Goal: Connect with others: Connect with other users

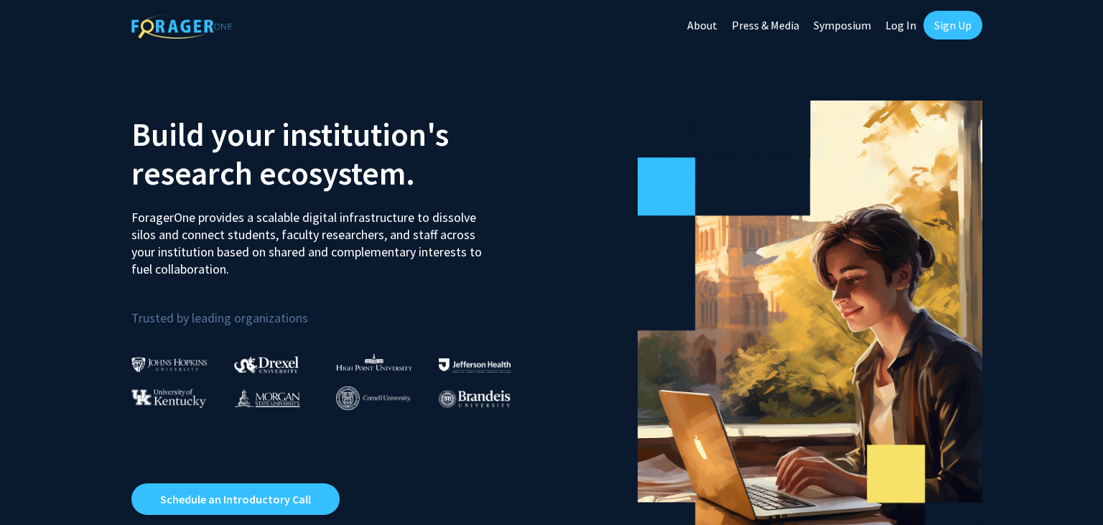
click at [897, 23] on link "Log In" at bounding box center [901, 25] width 45 height 50
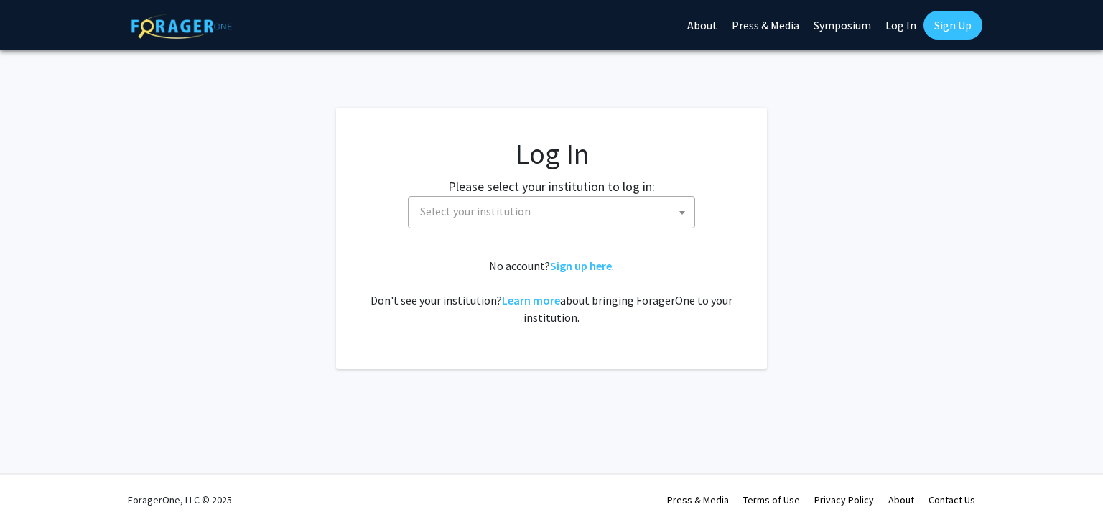
click at [684, 212] on b at bounding box center [683, 213] width 6 height 4
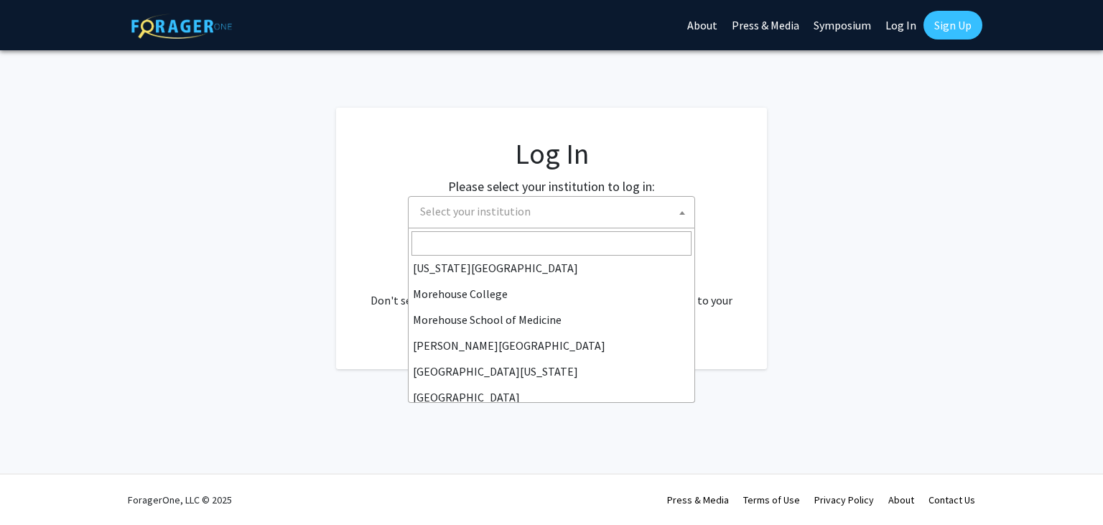
scroll to position [365, 0]
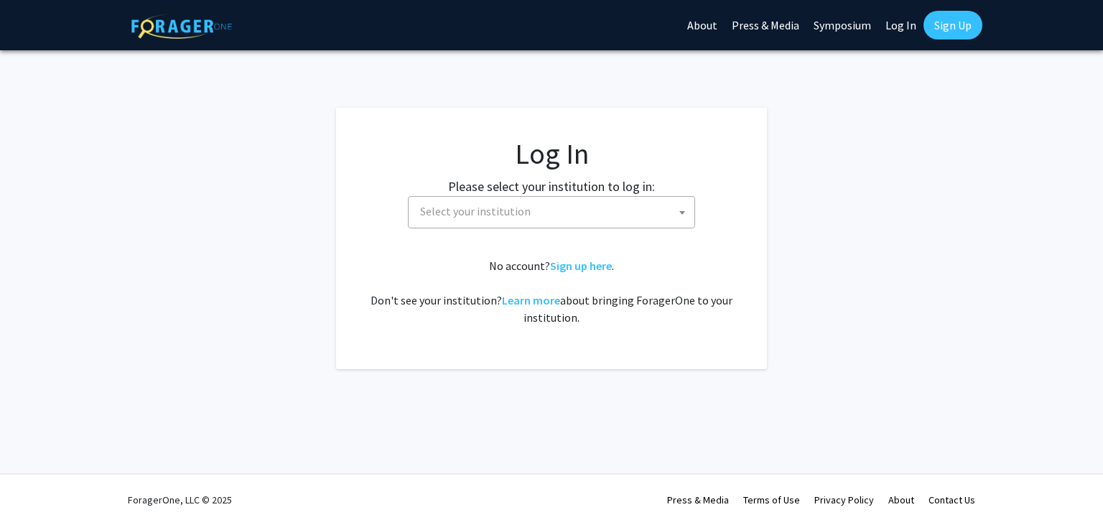
drag, startPoint x: 693, startPoint y: 283, endPoint x: 703, endPoint y: 380, distance: 97.6
click at [703, 380] on div "Skip navigation About Press & Media Symposium Log In Sign Up Complete your prof…" at bounding box center [551, 262] width 1103 height 525
click at [680, 232] on fg-card-body "Log In Please select your institution to log in: Baylor University Brandeis Uni…" at bounding box center [552, 238] width 374 height 204
click at [681, 216] on span at bounding box center [682, 213] width 14 height 32
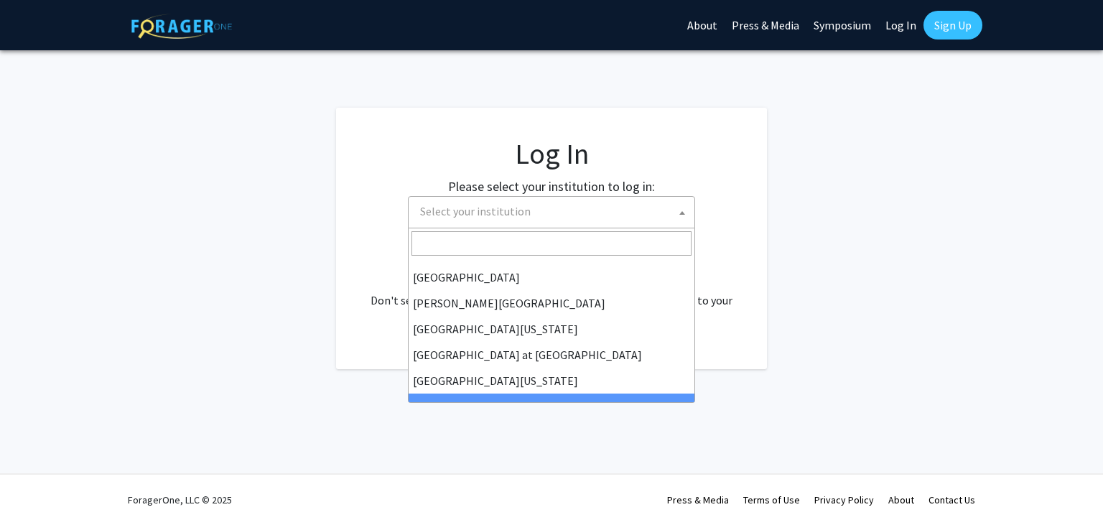
scroll to position [477, 0]
select select "33"
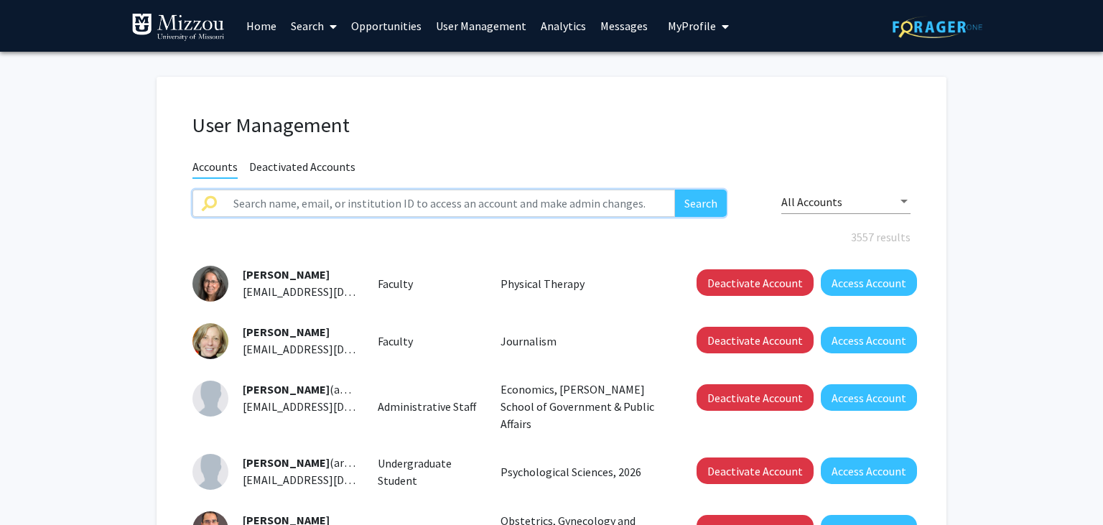
click at [620, 197] on input "text" at bounding box center [450, 203] width 450 height 27
type input "[PERSON_NAME]"
click at [675, 190] on button "Search" at bounding box center [701, 203] width 52 height 27
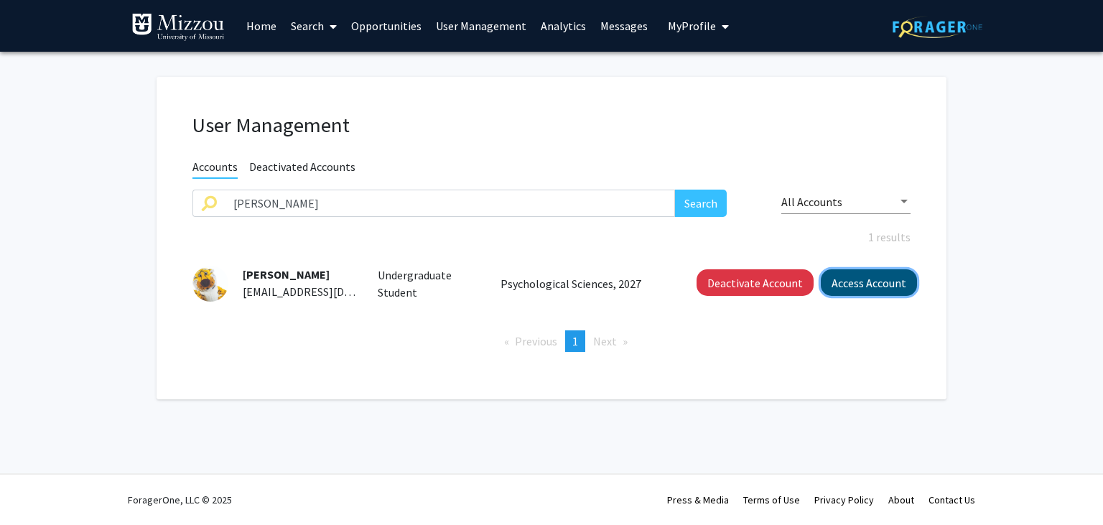
click at [841, 289] on button "Access Account" at bounding box center [869, 282] width 96 height 27
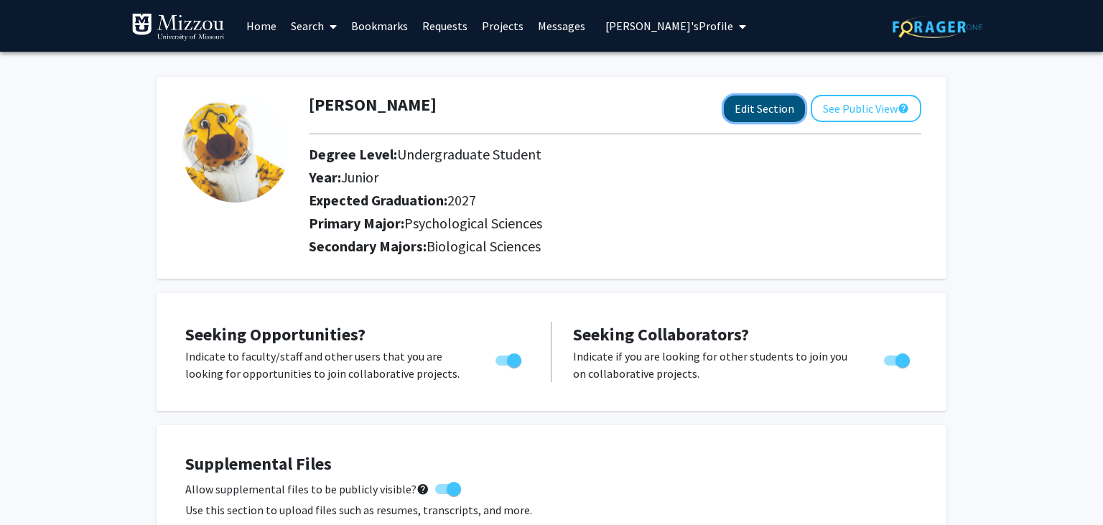
click at [763, 106] on button "Edit Section" at bounding box center [764, 109] width 81 height 27
select select "junior"
select select "2027"
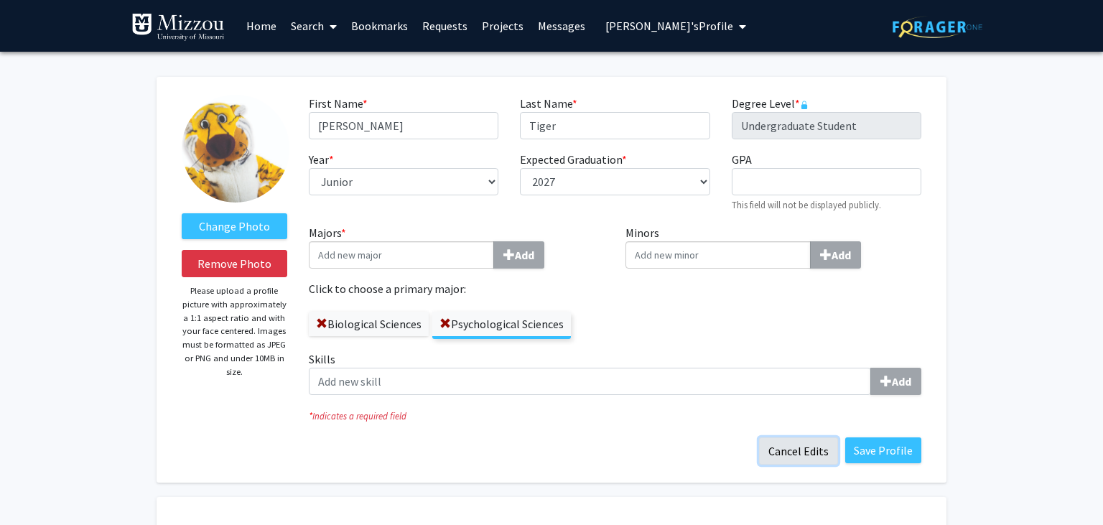
click at [789, 453] on button "Cancel Edits" at bounding box center [798, 451] width 79 height 27
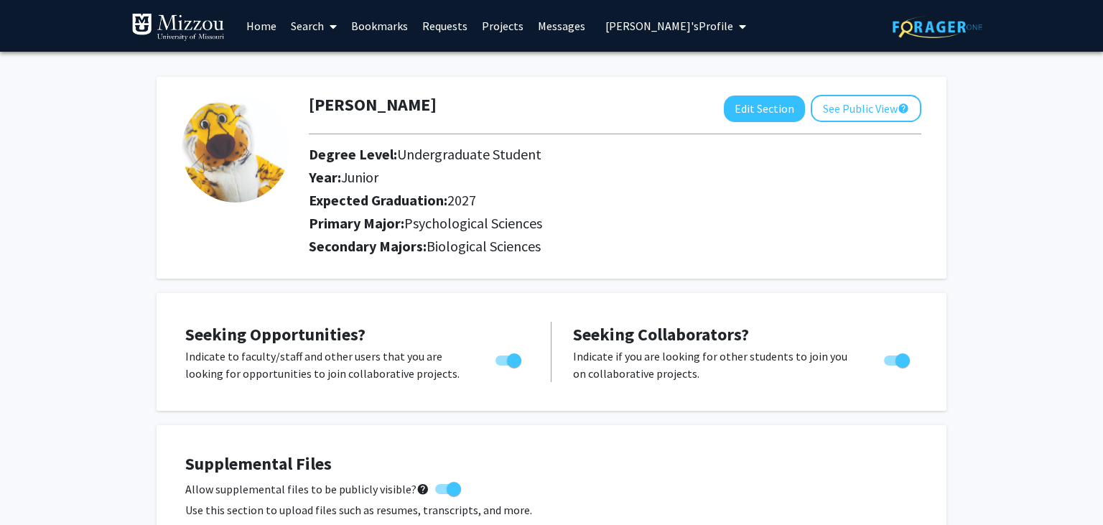
click at [833, 111] on button "See Public View help" at bounding box center [866, 108] width 111 height 27
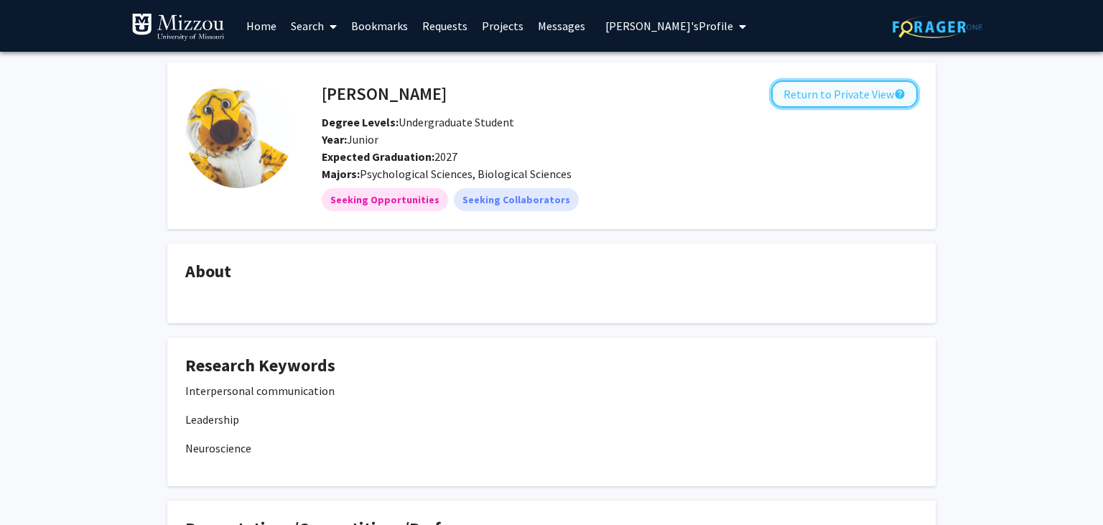
click at [800, 95] on button "Return to Private View help" at bounding box center [845, 93] width 147 height 27
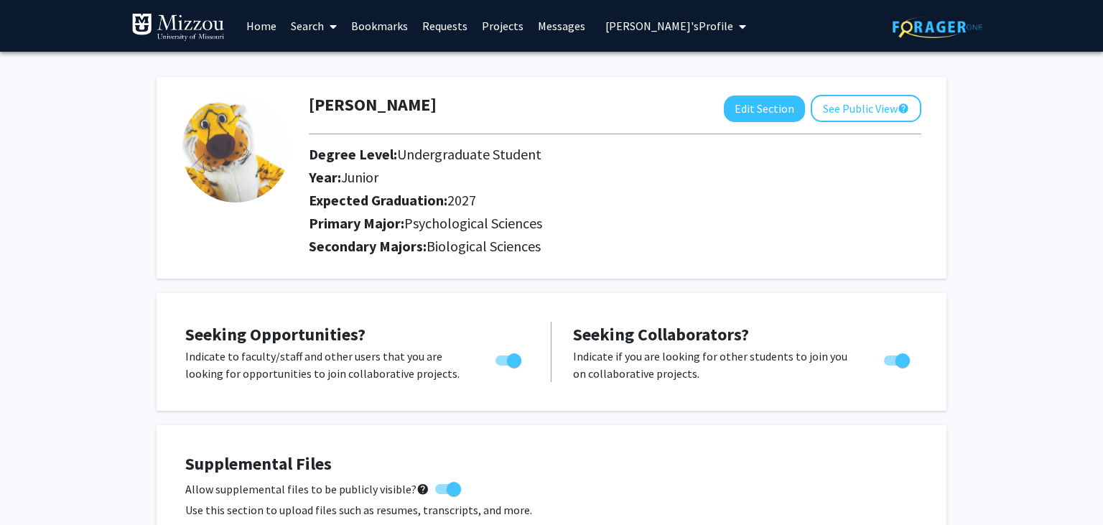
click at [305, 28] on link "Search" at bounding box center [314, 26] width 60 height 50
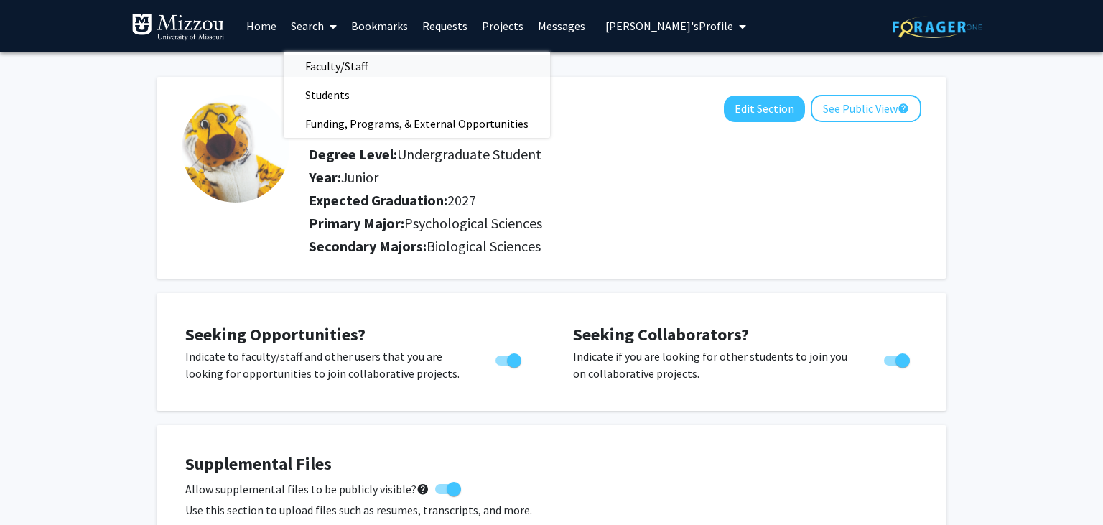
click at [323, 69] on span "Faculty/Staff" at bounding box center [337, 66] width 106 height 29
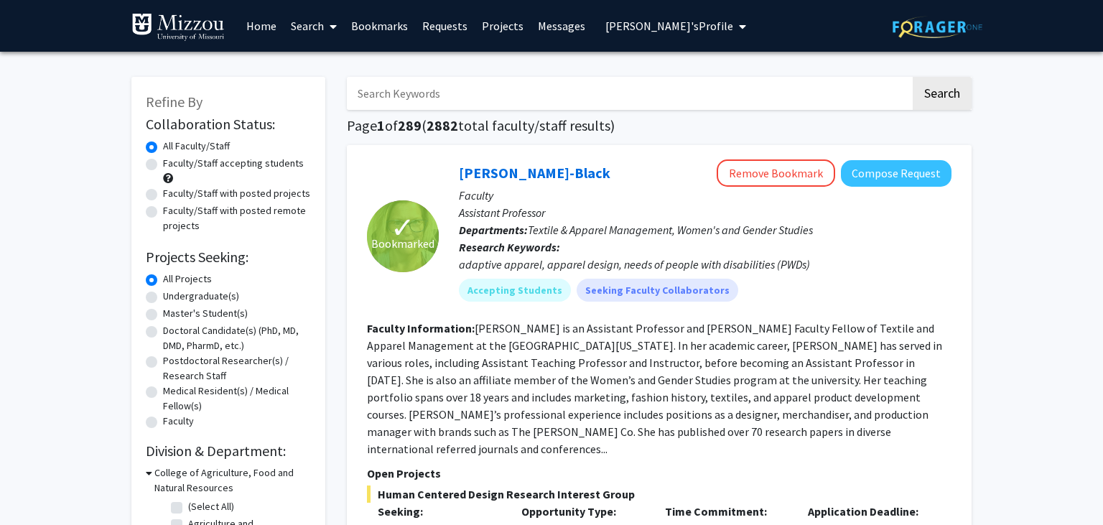
click at [803, 169] on button "Remove Bookmark" at bounding box center [776, 172] width 119 height 27
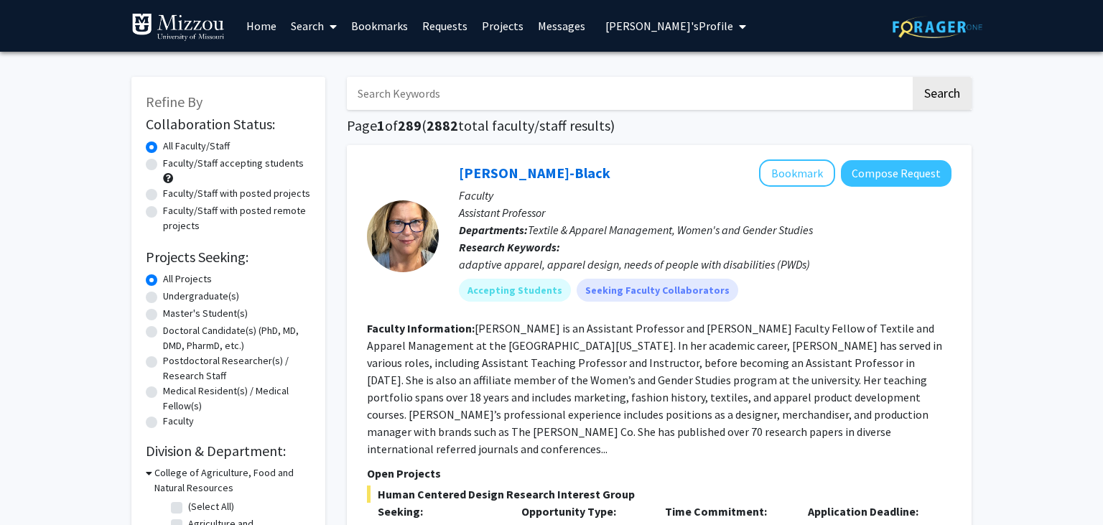
click at [807, 173] on button "Bookmark" at bounding box center [797, 172] width 76 height 27
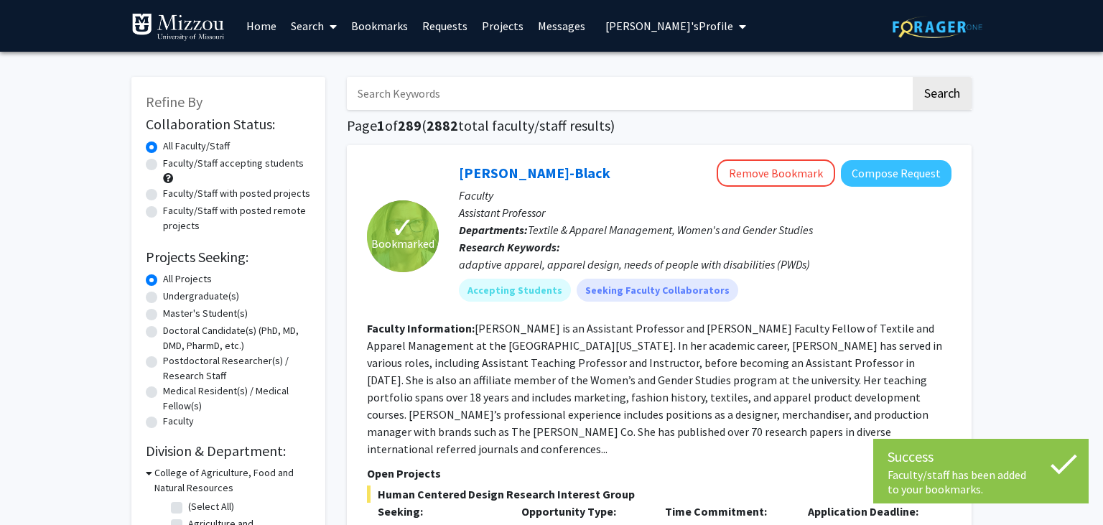
click at [389, 23] on link "Bookmarks" at bounding box center [379, 26] width 71 height 50
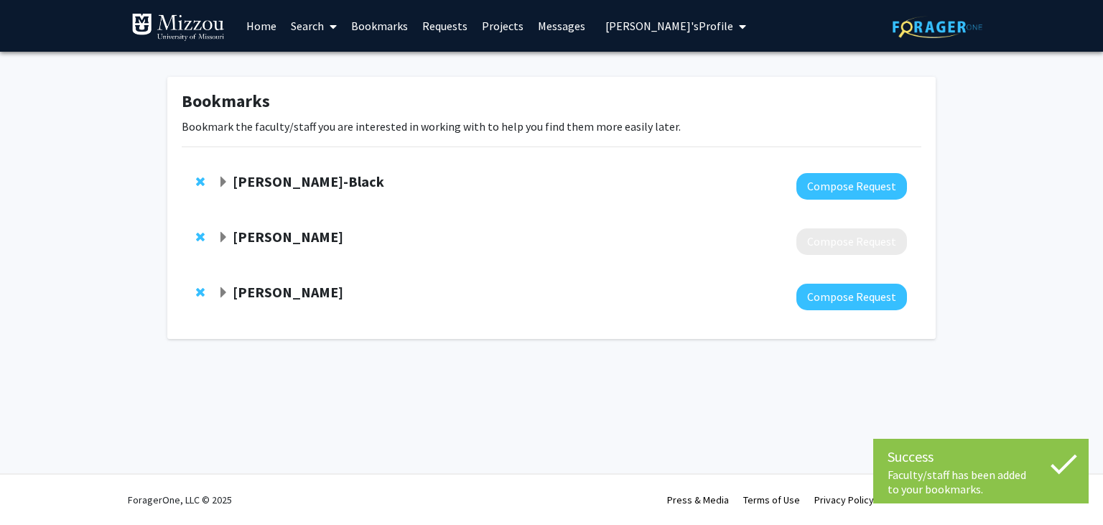
click at [332, 177] on strong "[PERSON_NAME]-Black" at bounding box center [309, 181] width 152 height 18
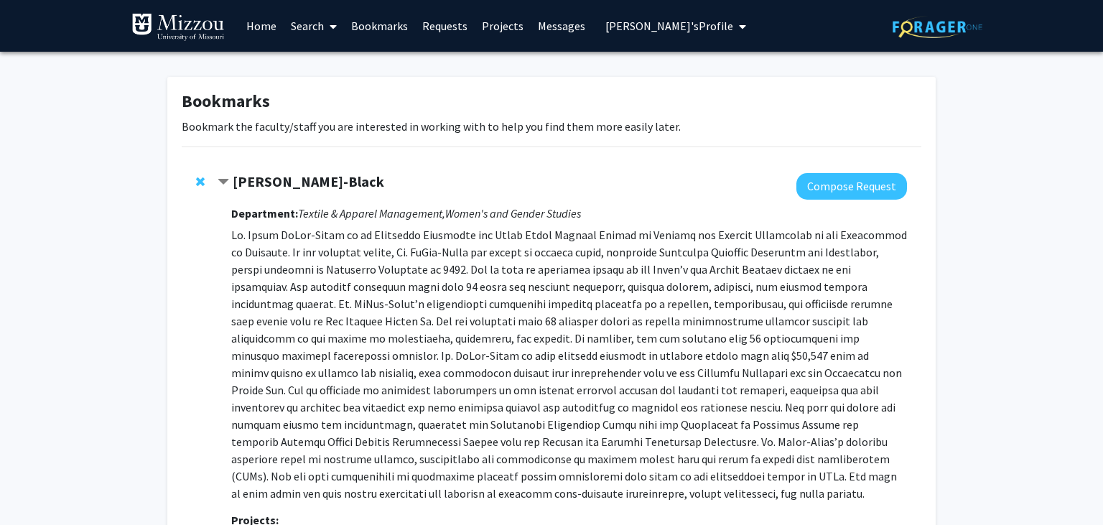
scroll to position [500, 0]
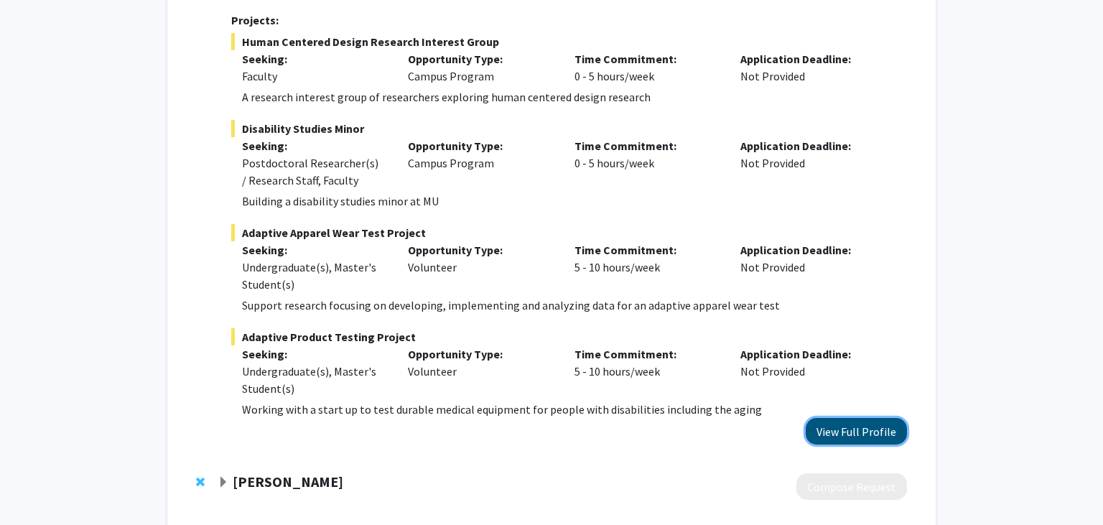
click at [876, 437] on button "View Full Profile" at bounding box center [856, 431] width 101 height 27
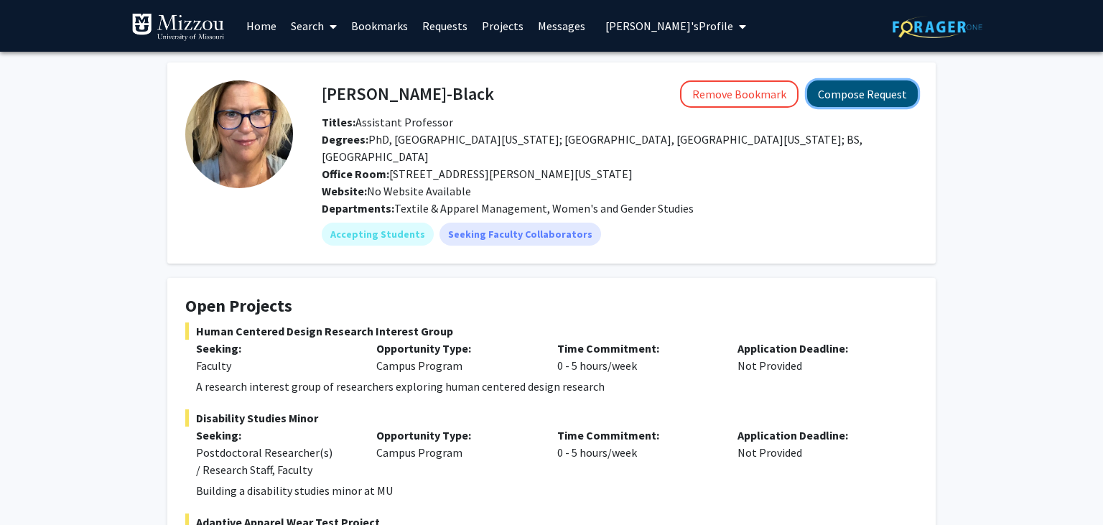
click at [866, 99] on button "Compose Request" at bounding box center [862, 93] width 111 height 27
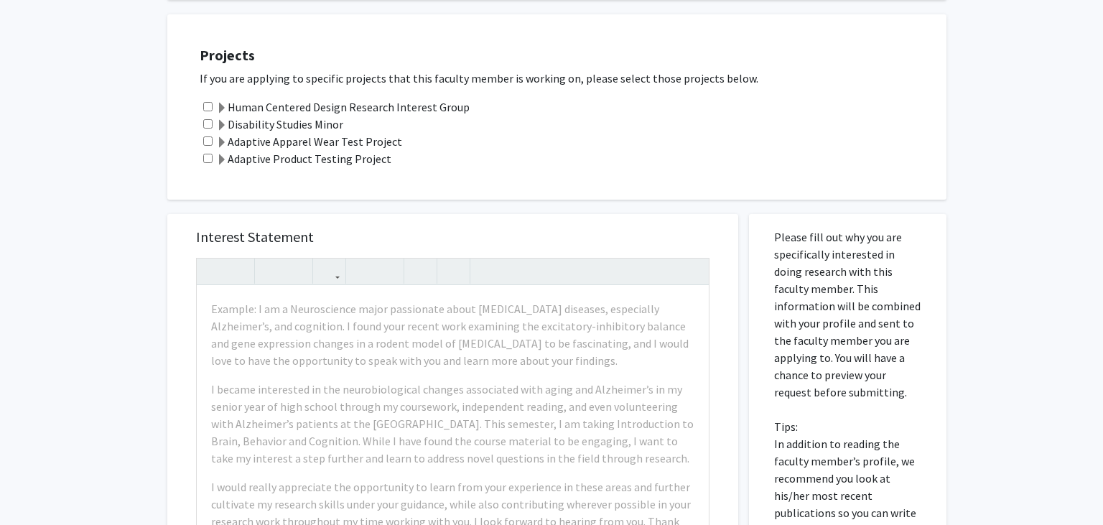
scroll to position [293, 0]
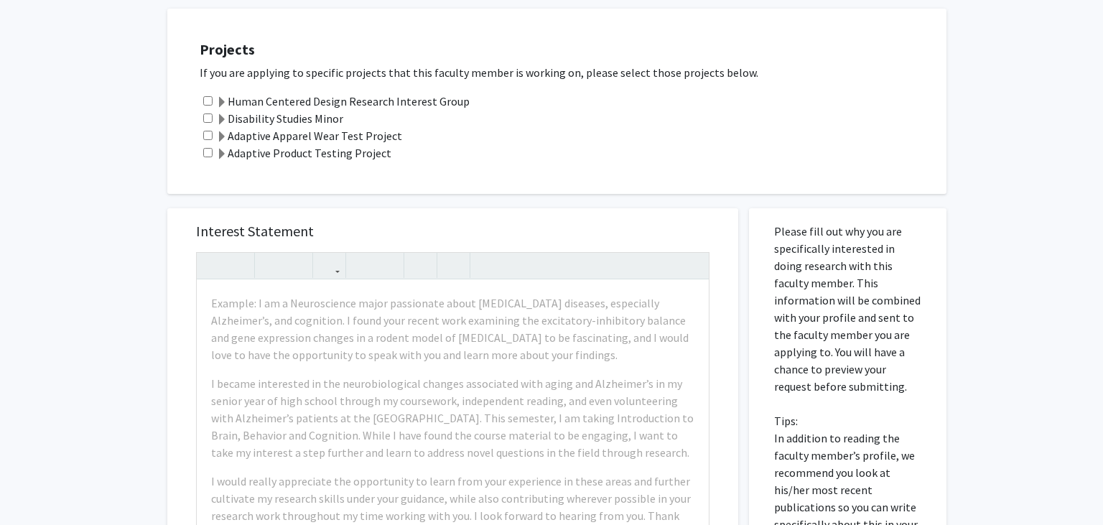
click at [209, 121] on input "checkbox" at bounding box center [207, 118] width 9 height 9
checkbox input "true"
click at [209, 139] on input "checkbox" at bounding box center [207, 135] width 9 height 9
checkbox input "true"
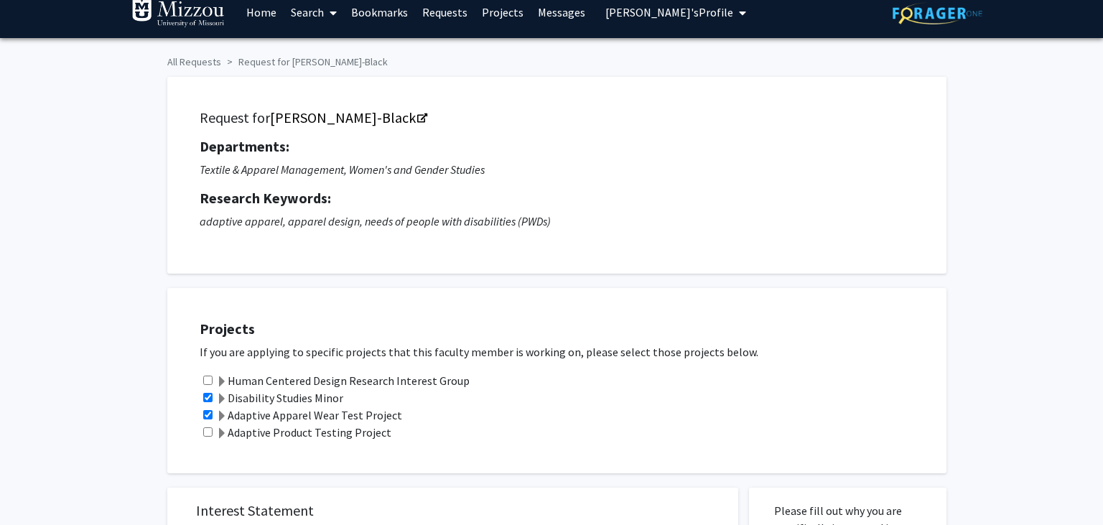
scroll to position [0, 0]
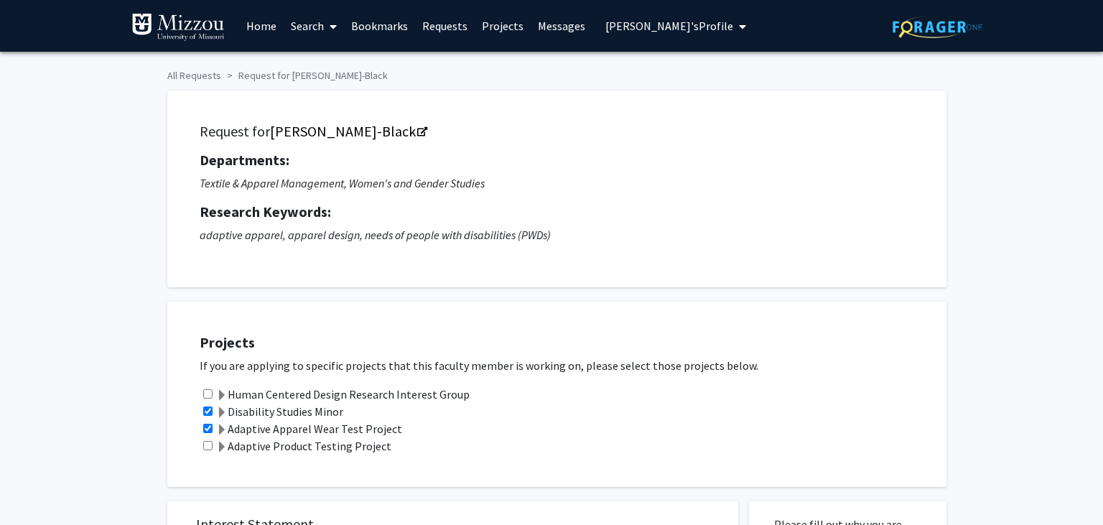
click at [429, 25] on link "Requests" at bounding box center [445, 26] width 60 height 50
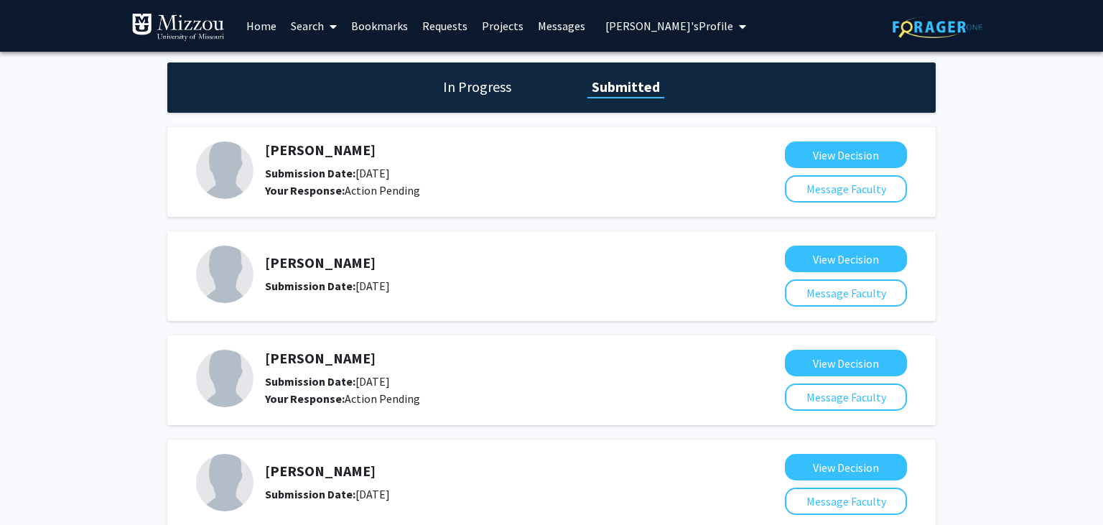
click at [309, 27] on link "Search" at bounding box center [314, 26] width 60 height 50
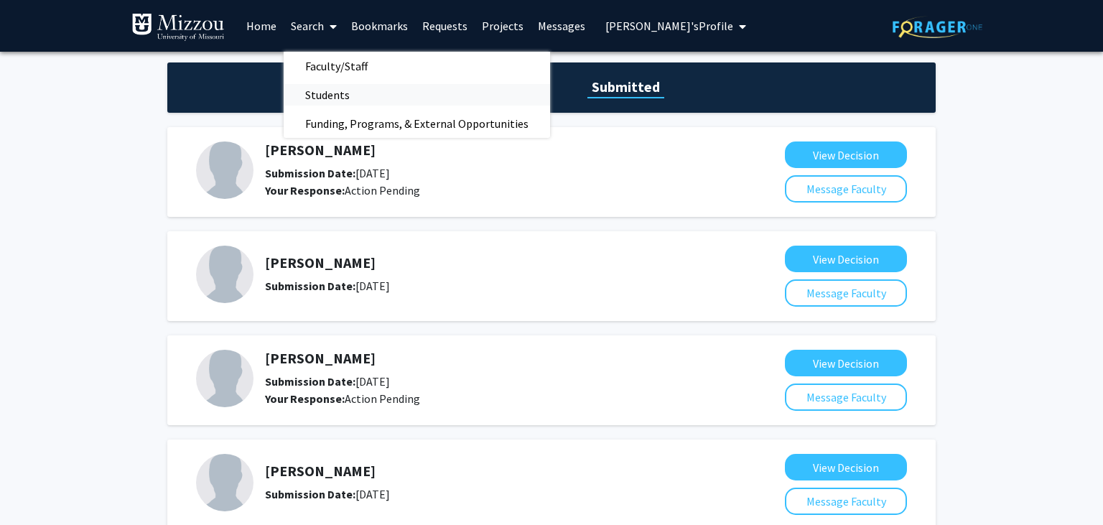
click at [315, 94] on span "Students" at bounding box center [328, 94] width 88 height 29
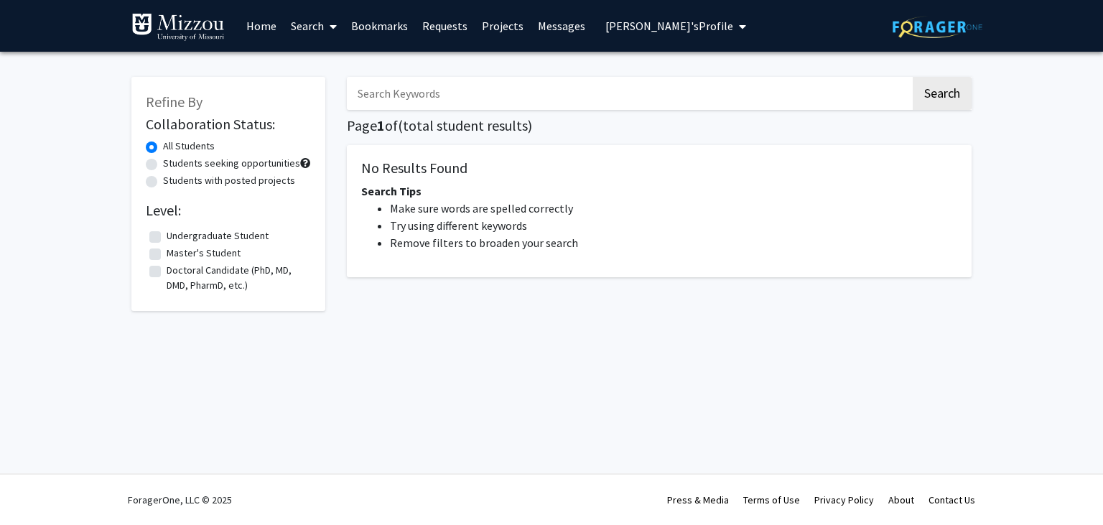
click at [300, 32] on link "Search" at bounding box center [314, 26] width 60 height 50
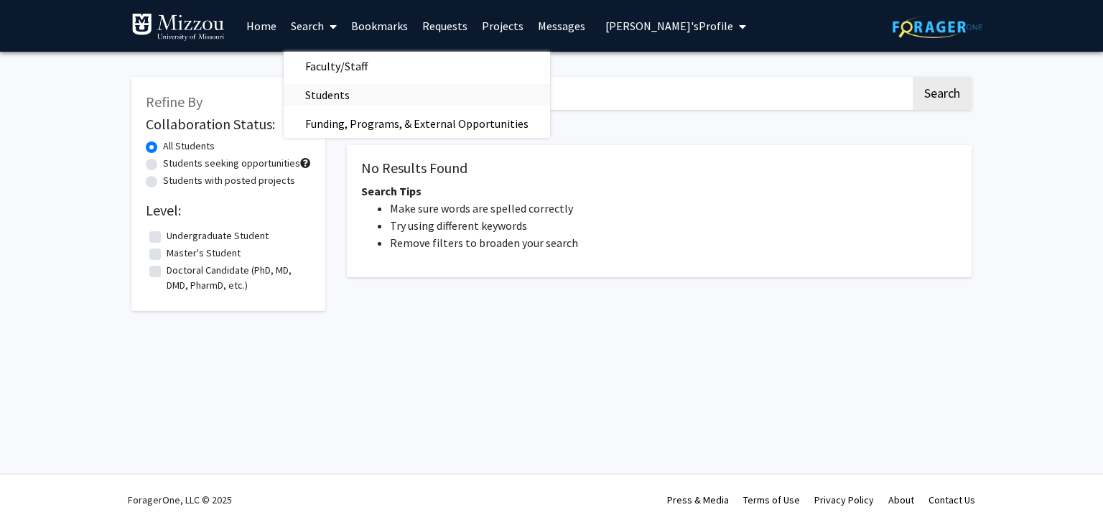
click at [330, 96] on span "Students" at bounding box center [328, 94] width 88 height 29
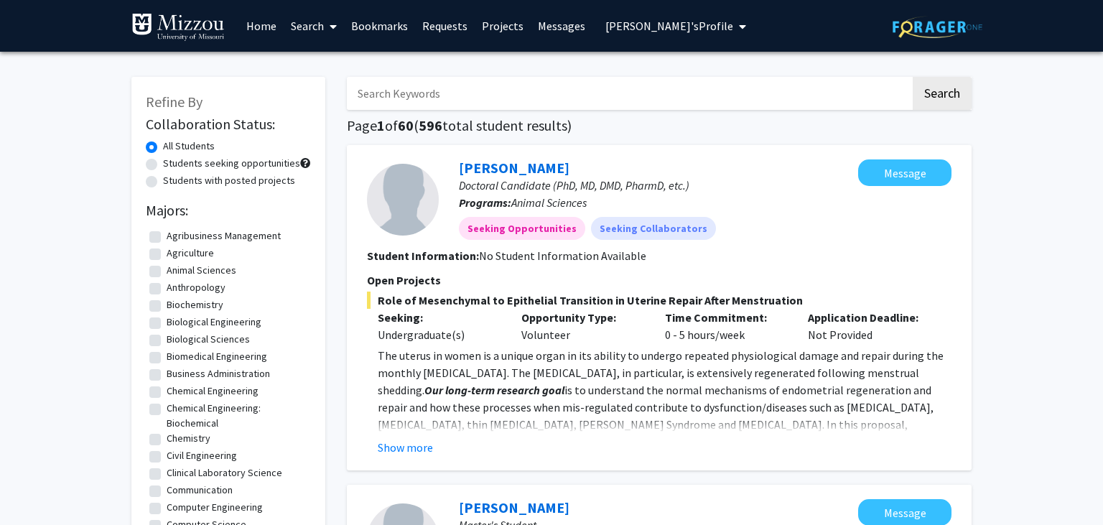
click at [298, 33] on link "Search" at bounding box center [314, 26] width 60 height 50
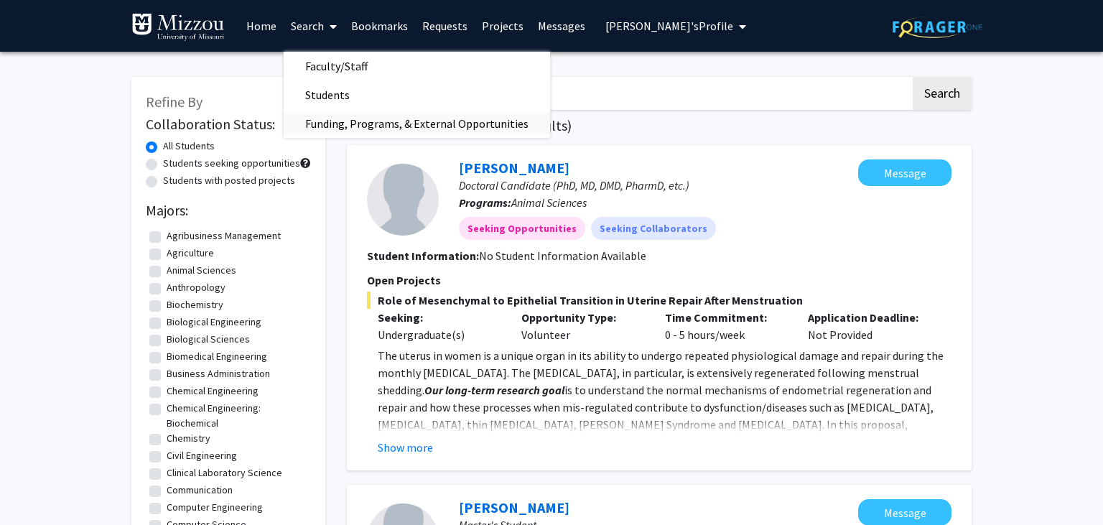
click at [320, 125] on span "Funding, Programs, & External Opportunities" at bounding box center [417, 123] width 267 height 29
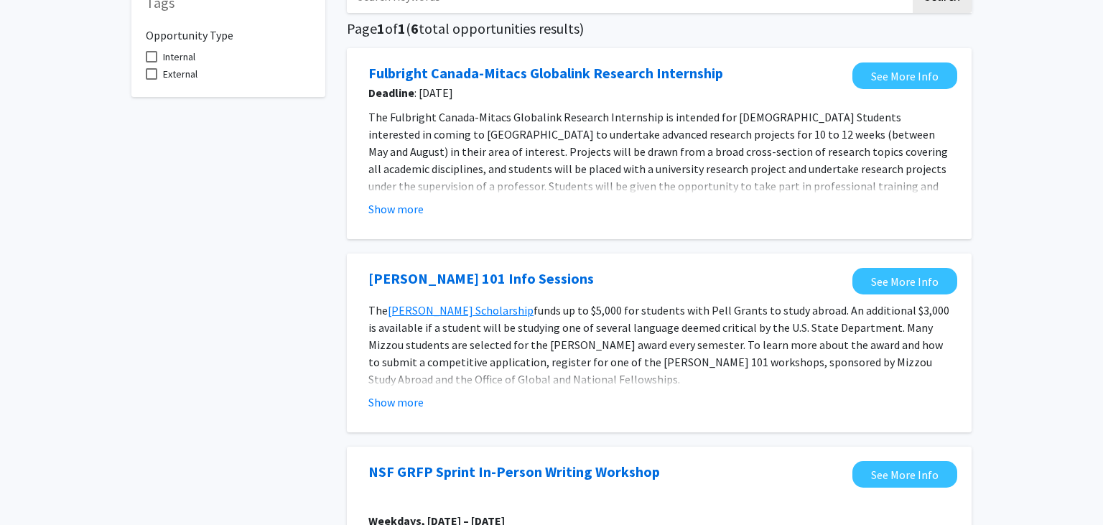
scroll to position [101, 0]
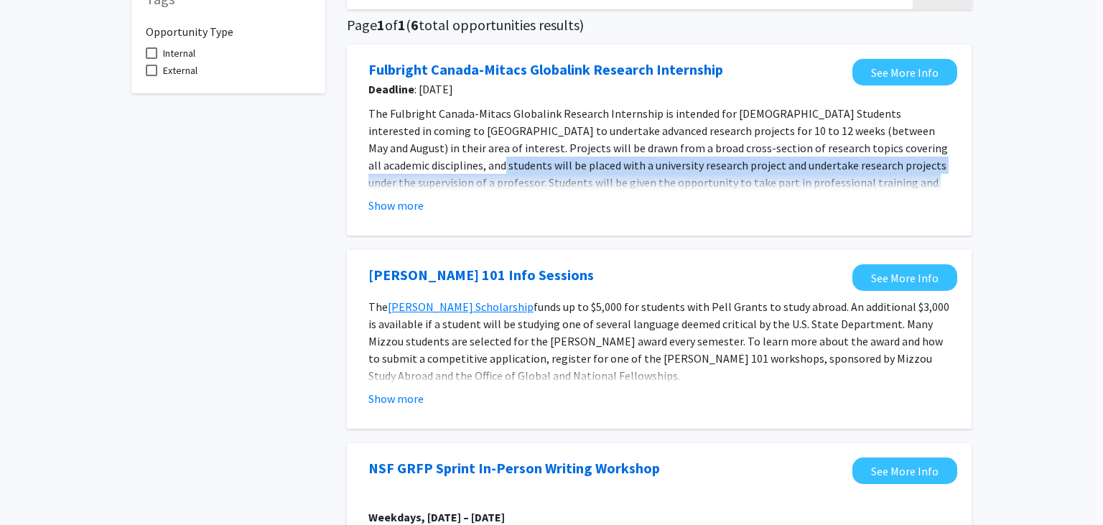
drag, startPoint x: 1099, startPoint y: 114, endPoint x: 1093, endPoint y: 185, distance: 70.6
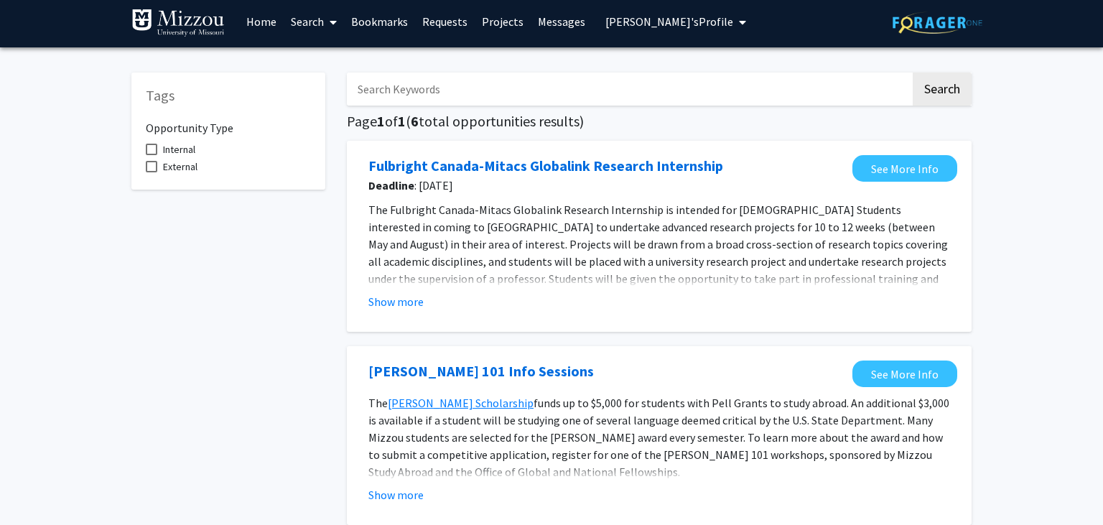
scroll to position [0, 0]
